Goal: Go to known website: Access a specific website the user already knows

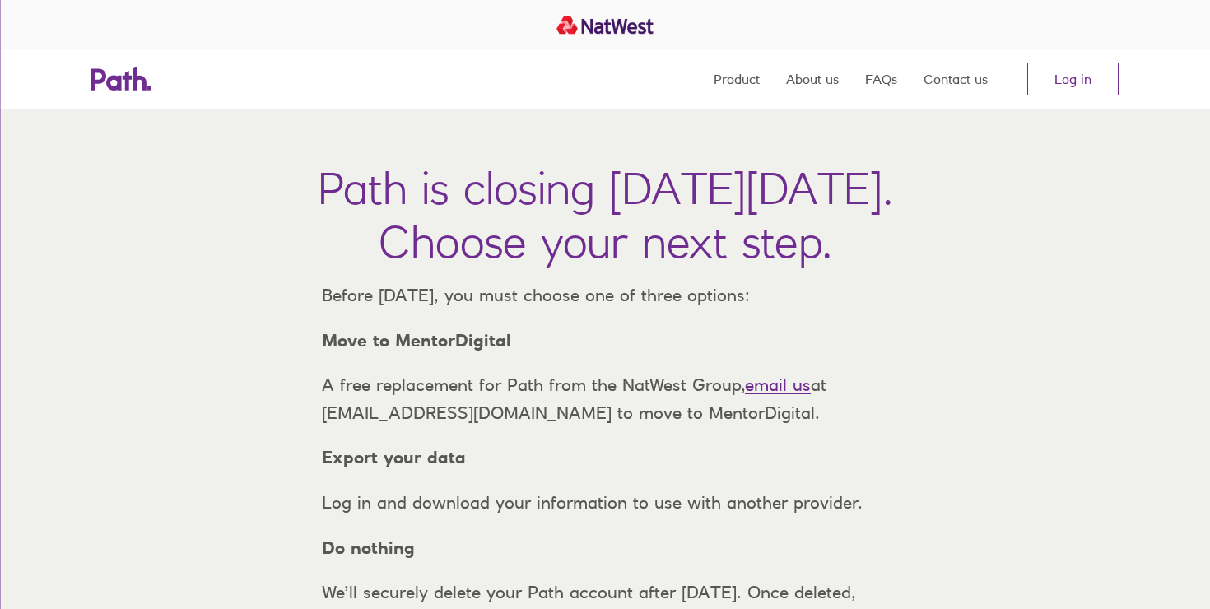
click at [1079, 57] on nav "Product About us FAQs Contact us Log in" at bounding box center [915, 78] width 405 height 59
click at [1078, 74] on link "Log in" at bounding box center [1072, 79] width 91 height 33
